Goal: Information Seeking & Learning: Learn about a topic

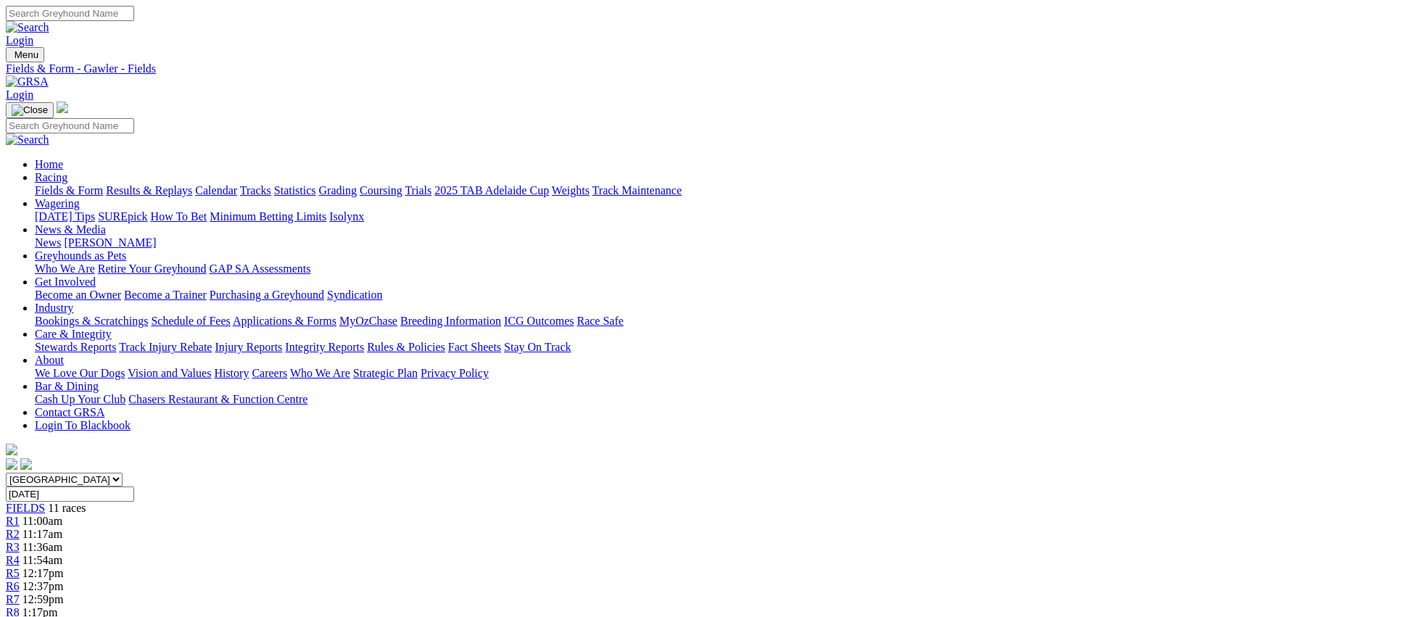
click at [103, 184] on link "Fields & Form" at bounding box center [69, 190] width 68 height 12
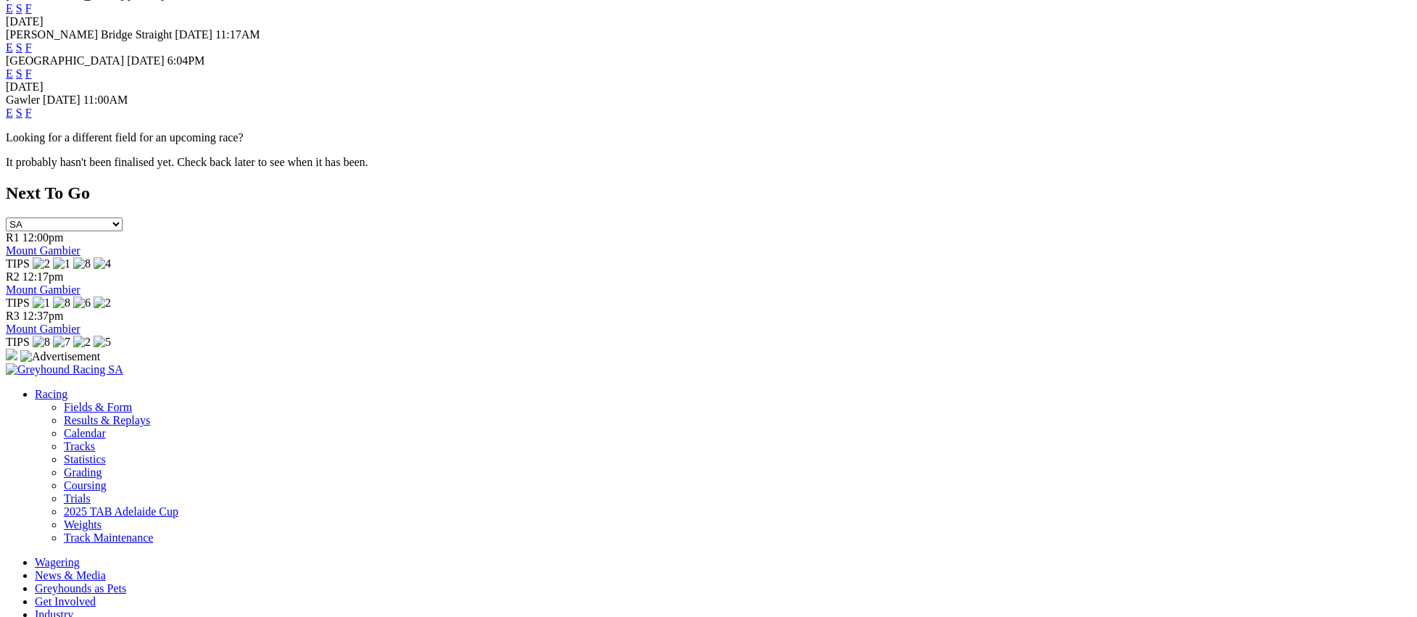
scroll to position [604, 0]
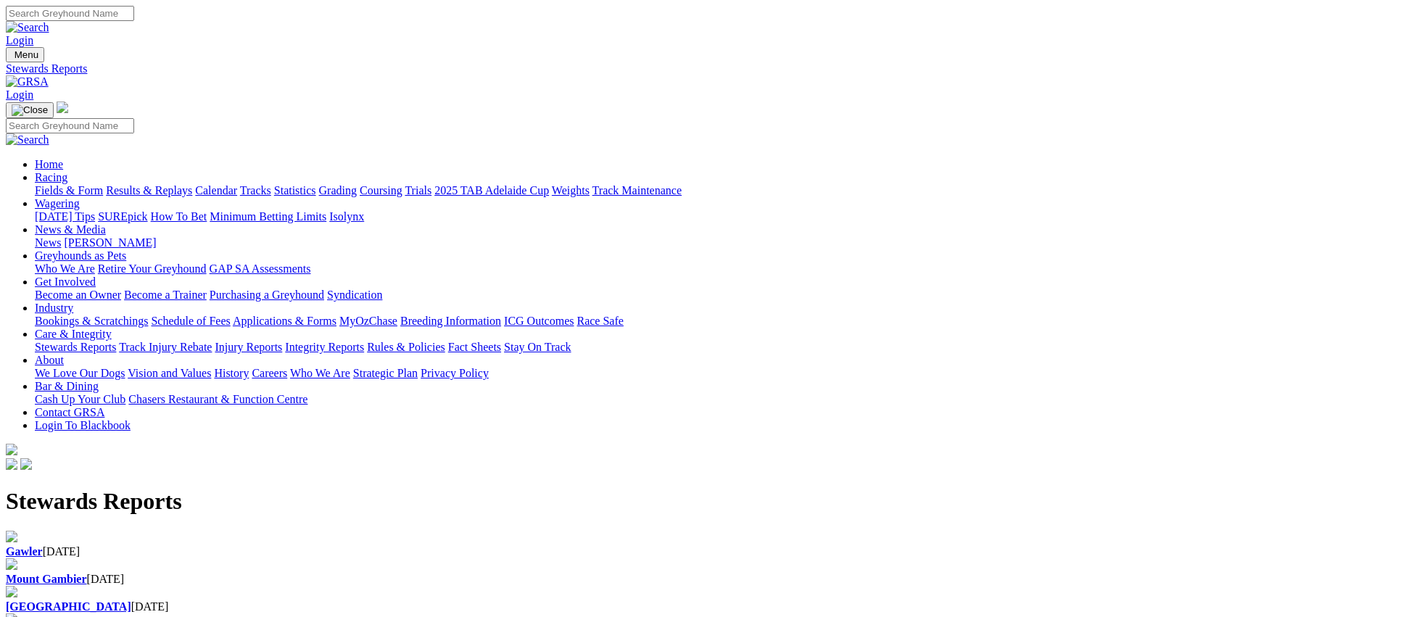
click at [310, 545] on div "Gawler 05 Sep 2025" at bounding box center [709, 551] width 1406 height 13
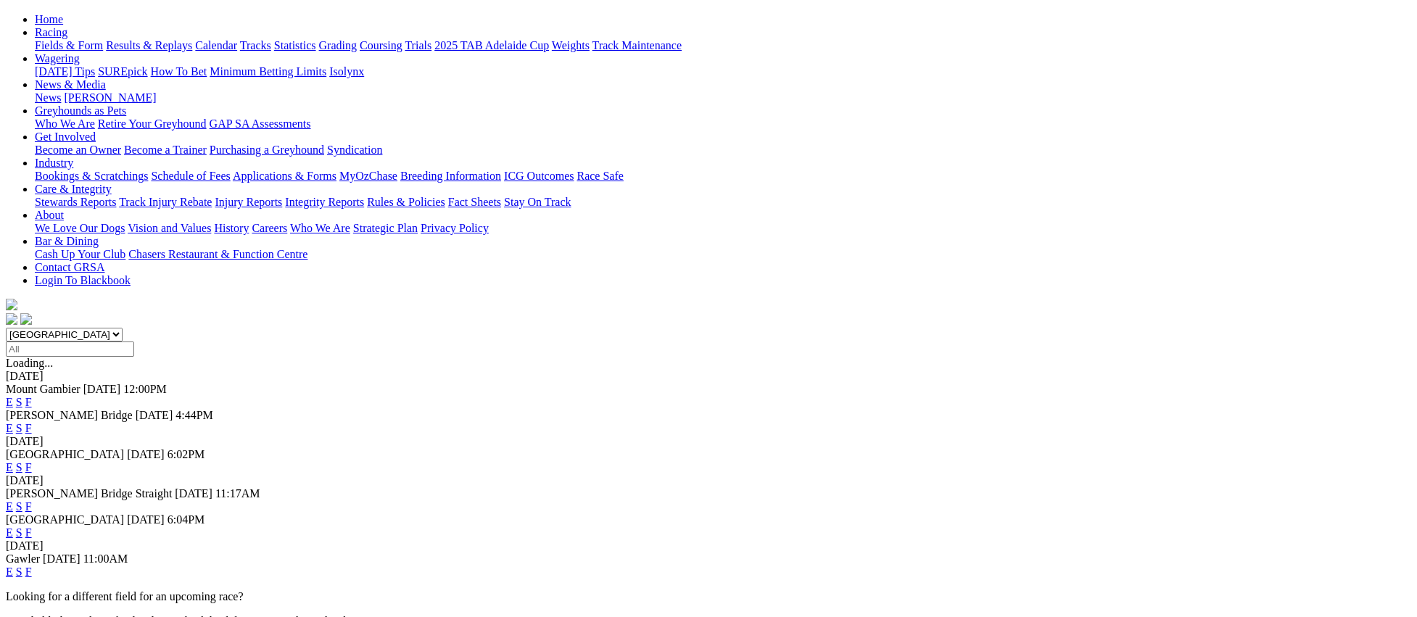
scroll to position [139, 0]
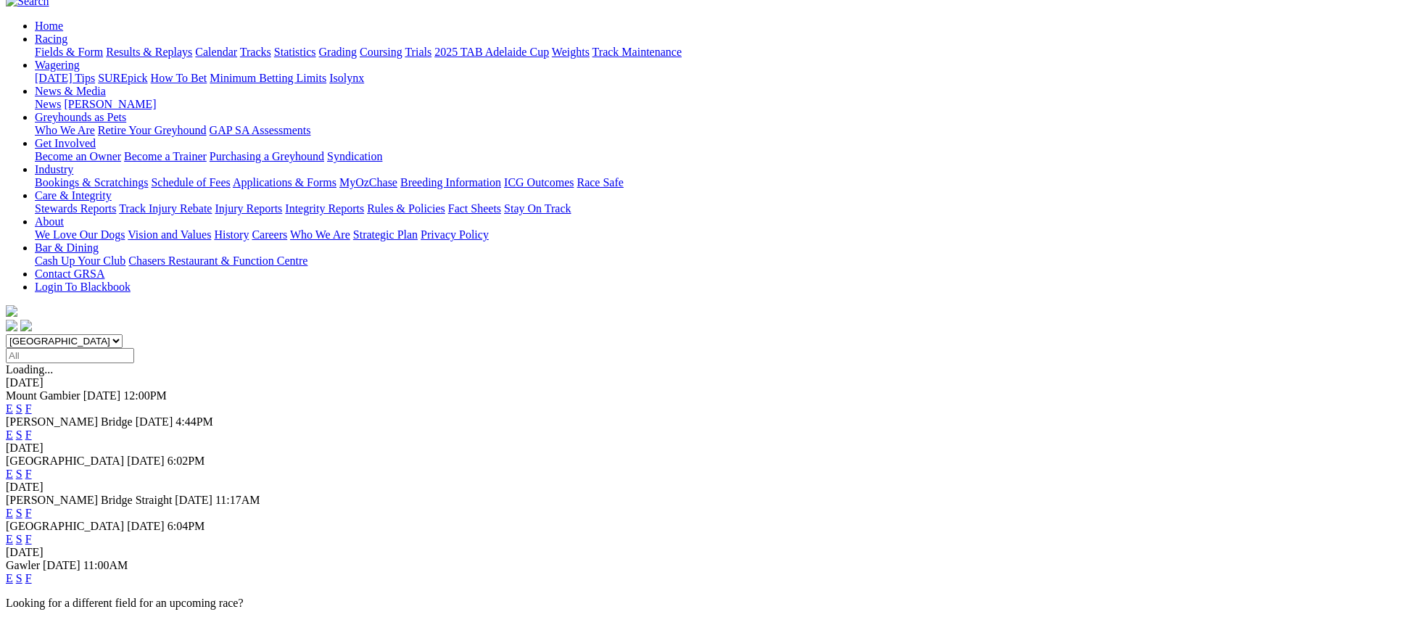
click at [13, 429] on link "E" at bounding box center [9, 435] width 7 height 12
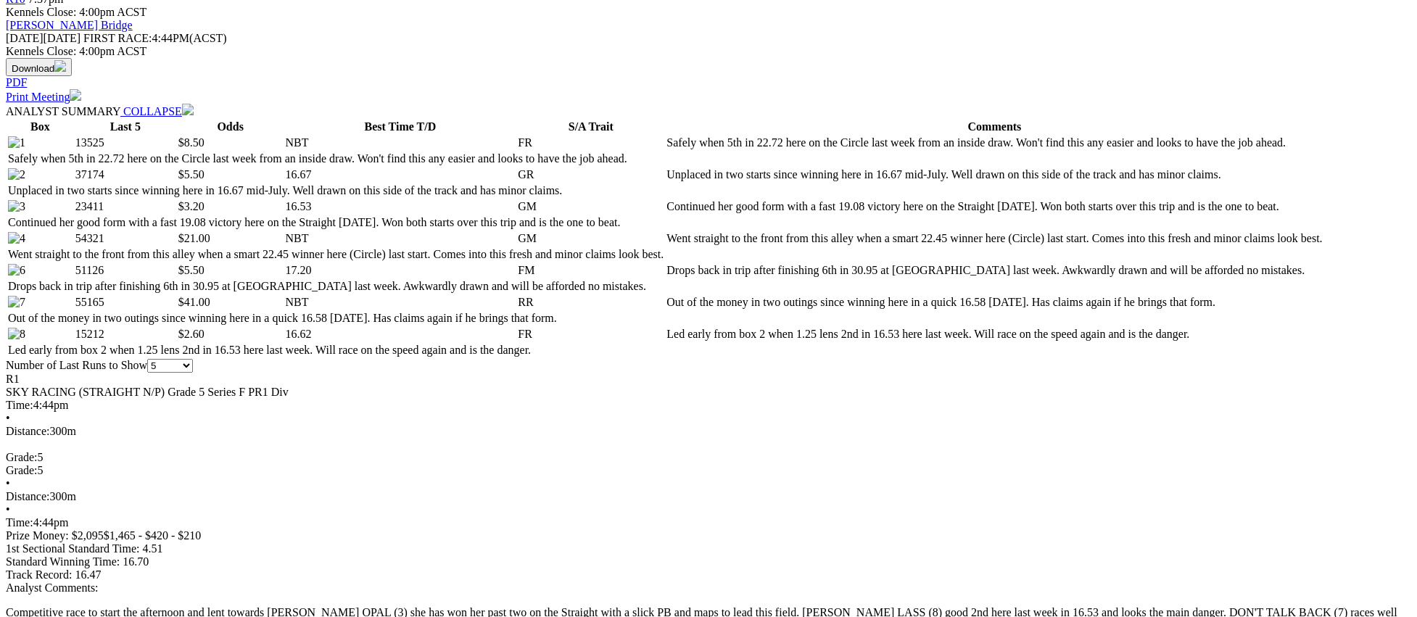
scroll to position [640, 0]
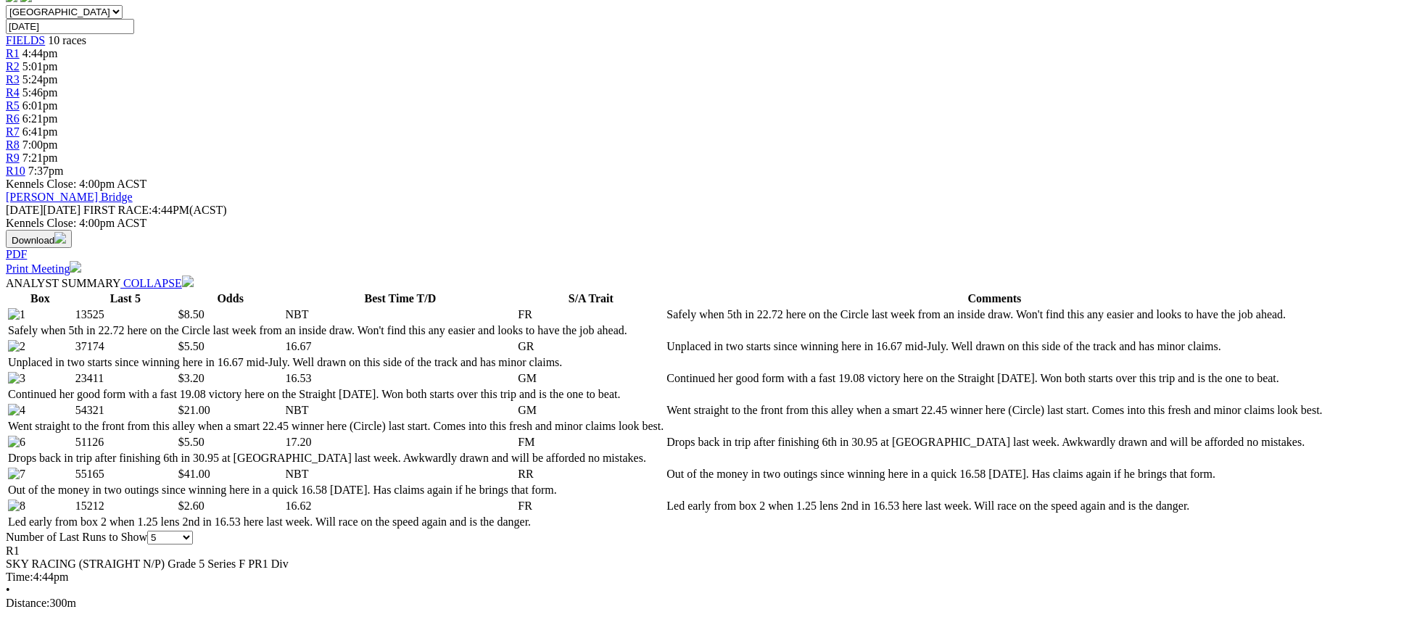
scroll to position [421, 0]
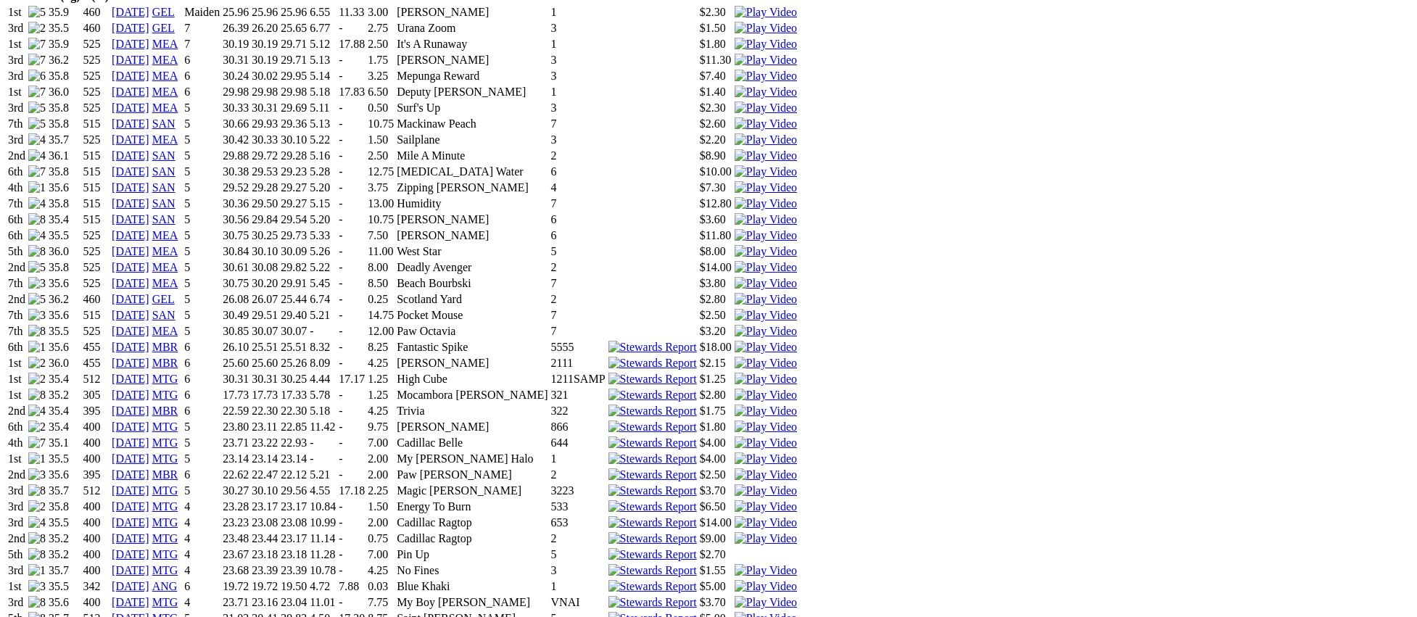
scroll to position [1082, 0]
